Goal: Navigation & Orientation: Find specific page/section

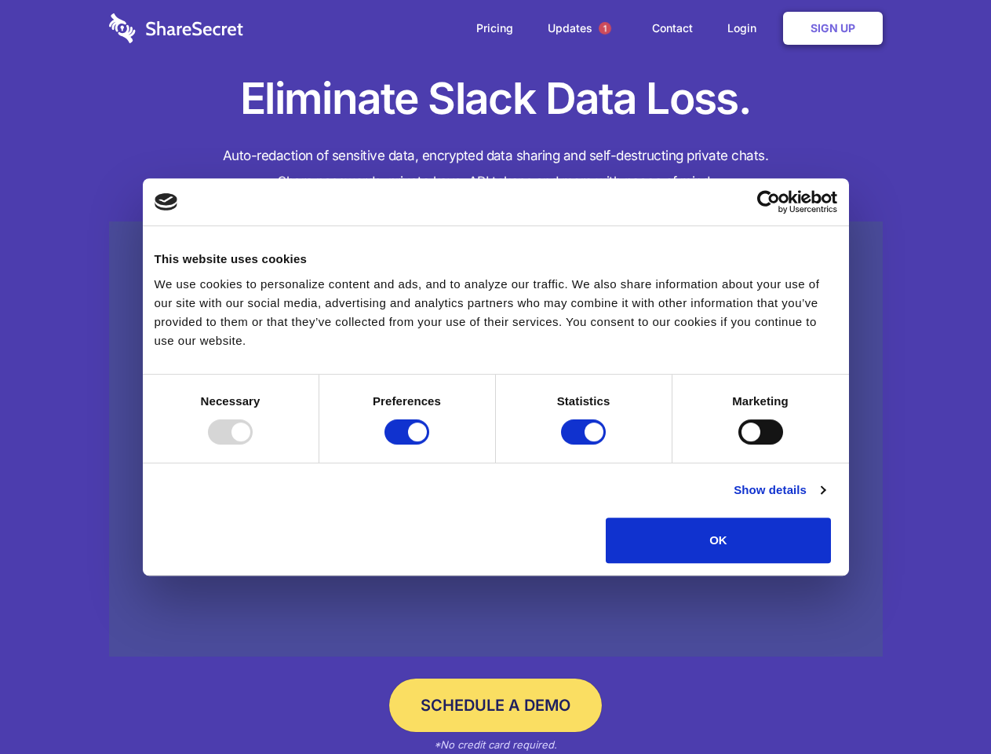
click at [253, 444] on div at bounding box center [230, 431] width 45 height 25
click at [429, 444] on input "Preferences" at bounding box center [407, 431] width 45 height 25
checkbox input "false"
click at [586, 444] on input "Statistics" at bounding box center [583, 431] width 45 height 25
checkbox input "false"
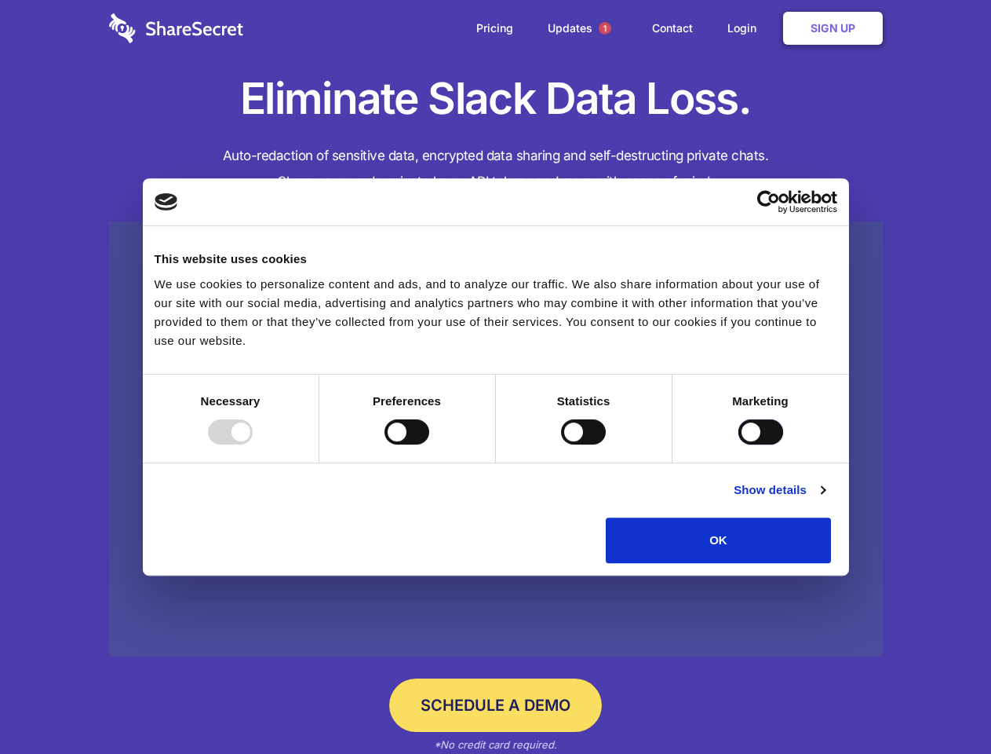
click at [739, 444] on input "Marketing" at bounding box center [761, 431] width 45 height 25
checkbox input "true"
click at [825, 499] on link "Show details" at bounding box center [779, 489] width 91 height 19
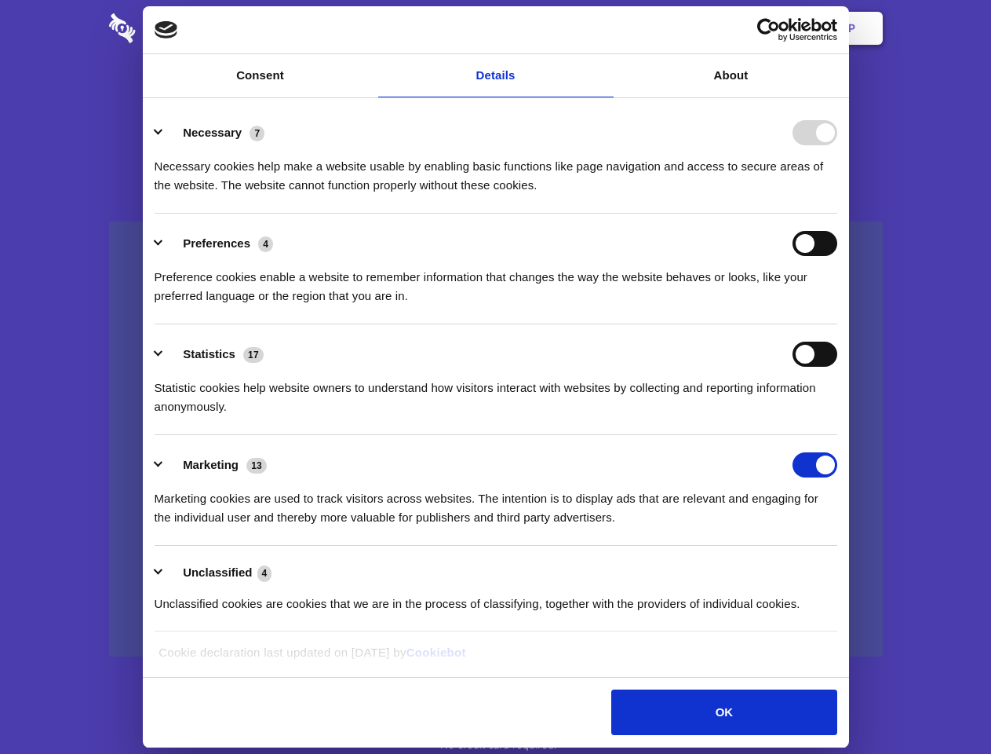
click at [838, 214] on li "Necessary 7 Necessary cookies help make a website usable by enabling basic func…" at bounding box center [496, 158] width 683 height 111
click at [604, 28] on span "1" at bounding box center [605, 28] width 13 height 13
